Goal: Transaction & Acquisition: Subscribe to service/newsletter

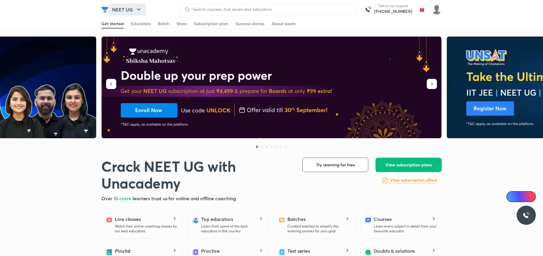
click at [128, 4] on button "NEET UG" at bounding box center [127, 10] width 37 height 12
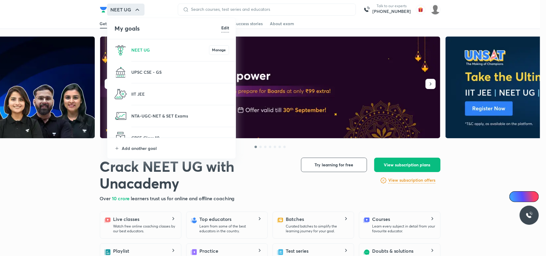
click at [143, 89] on li "IIT JEE" at bounding box center [171, 94] width 129 height 22
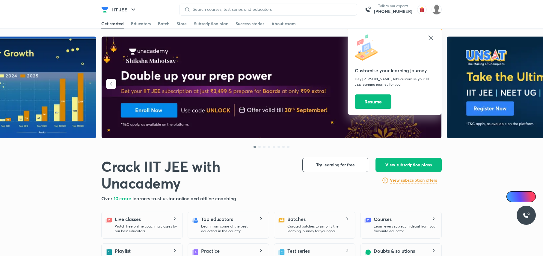
click at [41, 26] on div "Get started Educators Batch Store Subscription plan Success stories About exam" at bounding box center [271, 24] width 543 height 10
click at [432, 37] on icon at bounding box center [431, 37] width 4 height 4
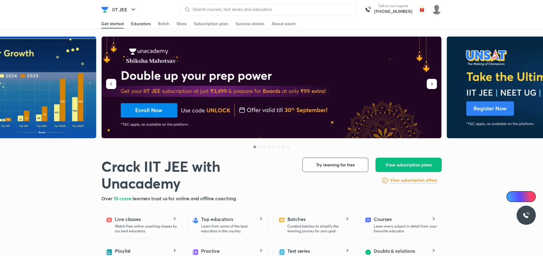
click at [133, 23] on div "Educators" at bounding box center [141, 24] width 20 height 6
click at [143, 25] on div "Educators" at bounding box center [141, 24] width 20 height 6
click at [200, 21] on div "Subscription plan" at bounding box center [211, 24] width 34 height 6
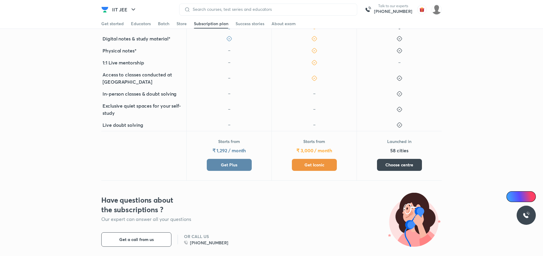
scroll to position [223, 0]
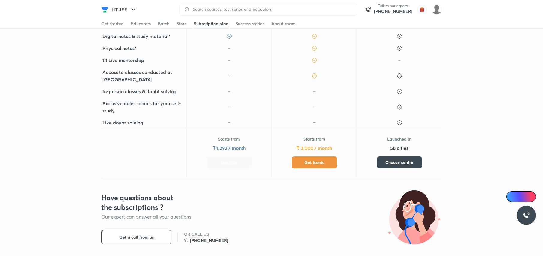
click at [214, 161] on button "Get Plus" at bounding box center [229, 163] width 45 height 12
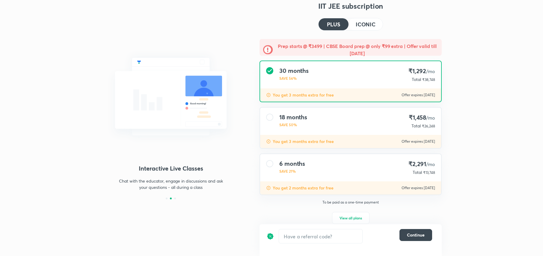
scroll to position [16, 0]
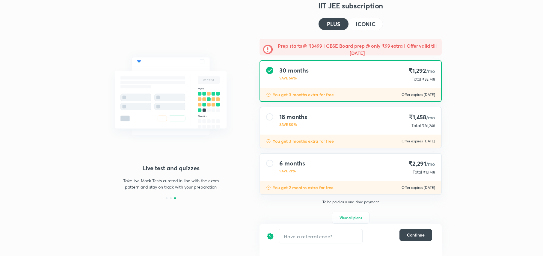
click at [316, 153] on div "6 months SAVE 21% ₹2,291 /mo Total ₹13,748 You get 2 months extra for free Offe…" at bounding box center [351, 174] width 182 height 42
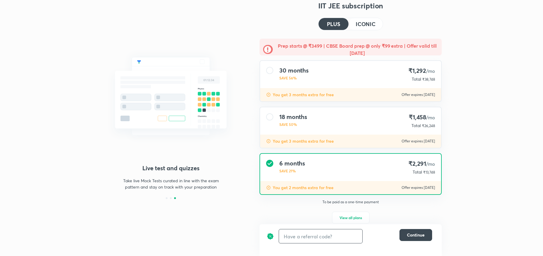
click at [321, 237] on input "text" at bounding box center [320, 236] width 83 height 14
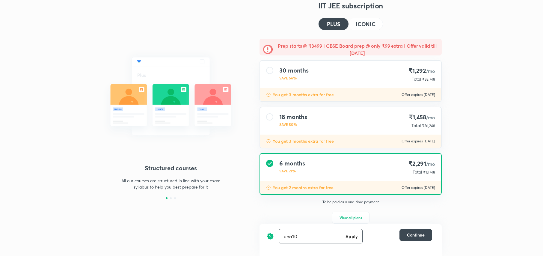
type input "una10"
click at [351, 231] on div "una10 Apply ​" at bounding box center [321, 236] width 84 height 14
click at [351, 235] on h6 "Apply" at bounding box center [352, 236] width 12 height 6
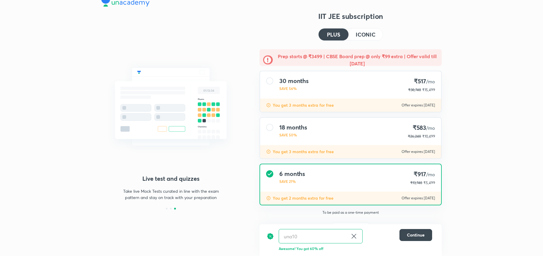
scroll to position [9, 0]
